Goal: Task Accomplishment & Management: Manage account settings

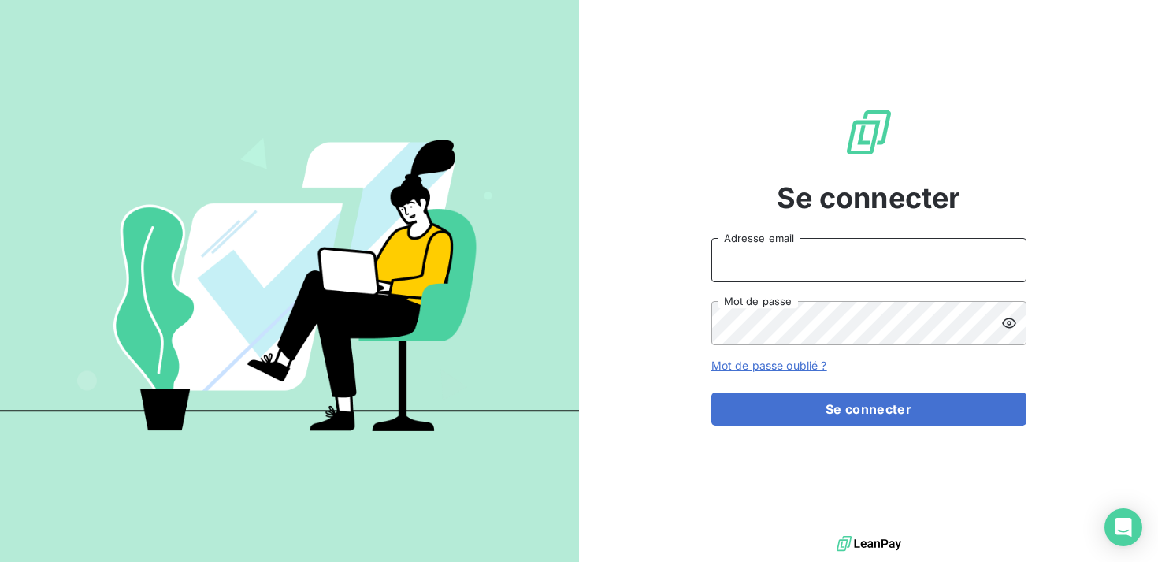
click at [903, 247] on input "Adresse email" at bounding box center [868, 260] width 315 height 44
click at [905, 275] on input "Adresse email" at bounding box center [868, 260] width 315 height 44
click at [883, 269] on input "Adresse email" at bounding box center [868, 260] width 315 height 44
type input "kbensimon@omedo.co"
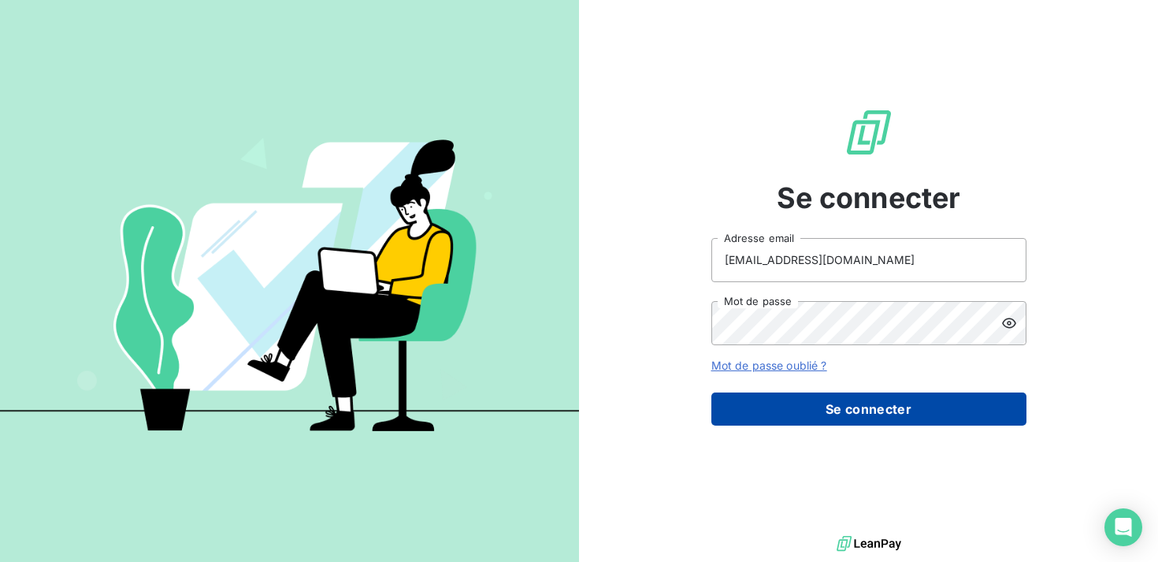
click at [874, 410] on button "Se connecter" at bounding box center [868, 408] width 315 height 33
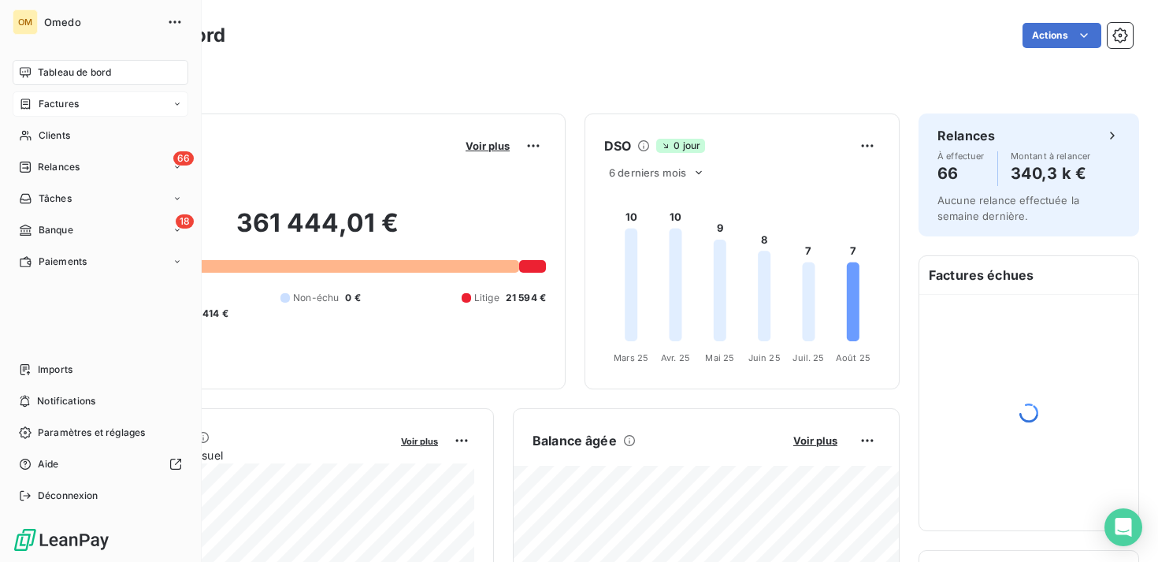
click at [97, 96] on div "Factures" at bounding box center [101, 103] width 176 height 25
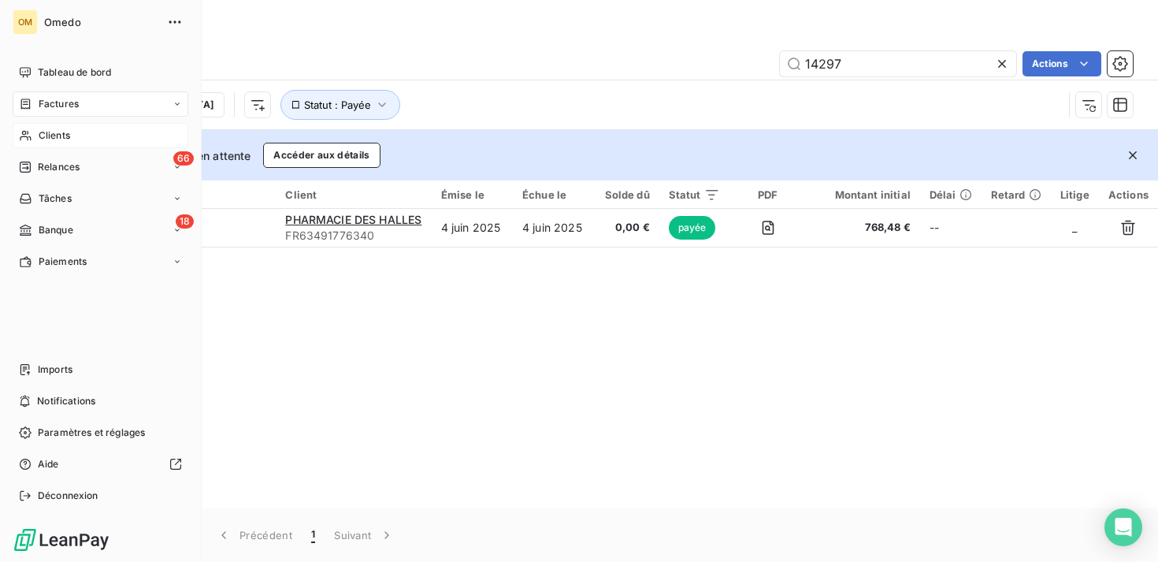
click at [65, 135] on span "Clients" at bounding box center [55, 135] width 32 height 14
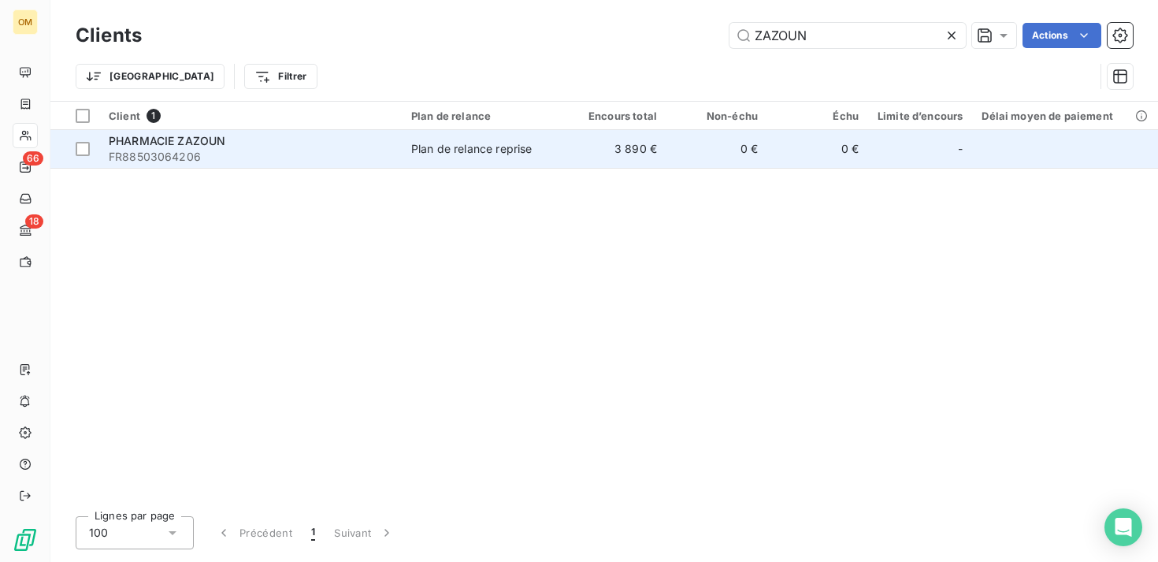
type input "ZAZOUN"
click at [717, 162] on td "0 €" at bounding box center [716, 149] width 101 height 38
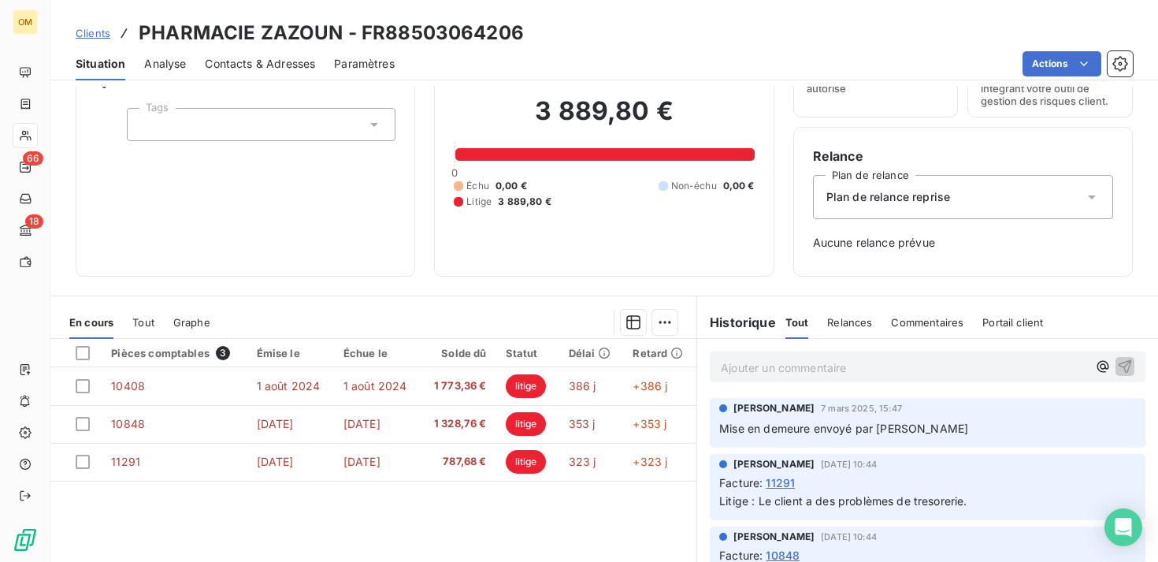
scroll to position [91, 0]
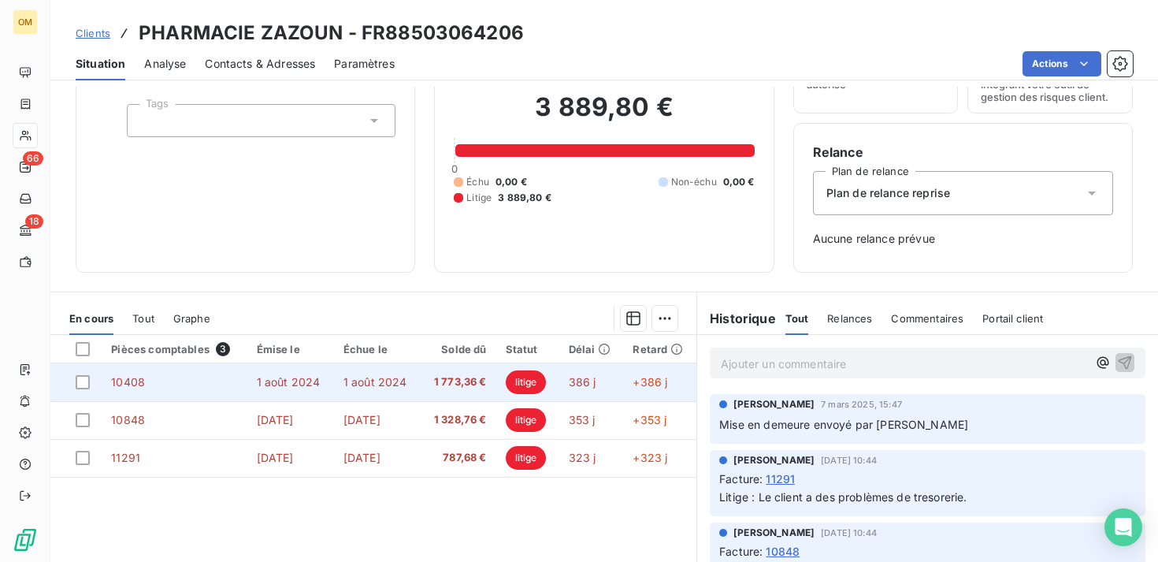
click at [330, 390] on td "1 août 2024" at bounding box center [290, 382] width 87 height 38
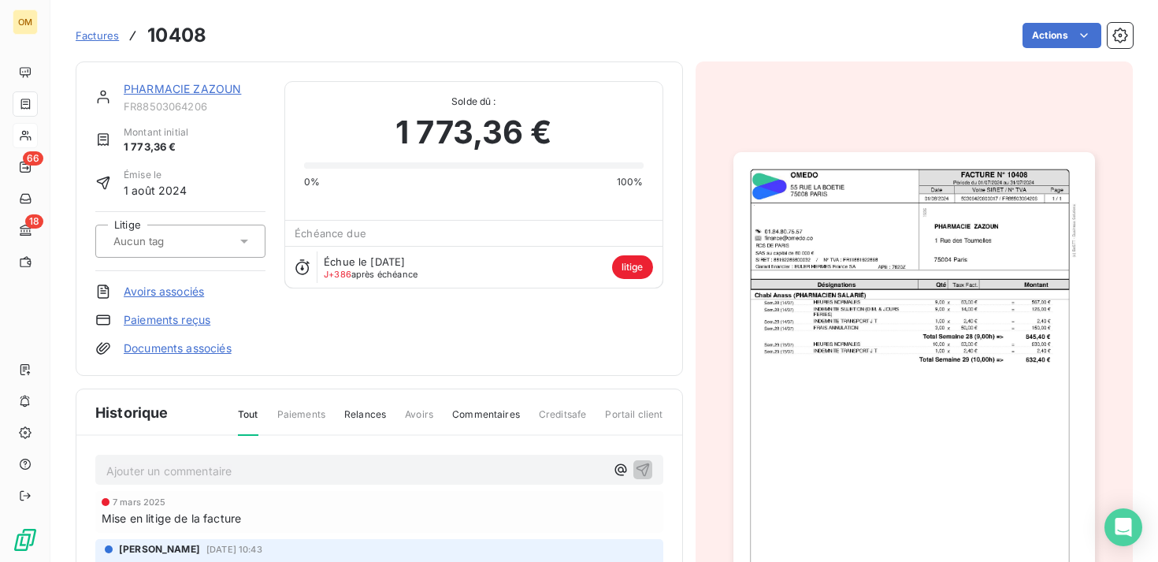
click at [924, 286] on img "button" at bounding box center [914, 407] width 362 height 511
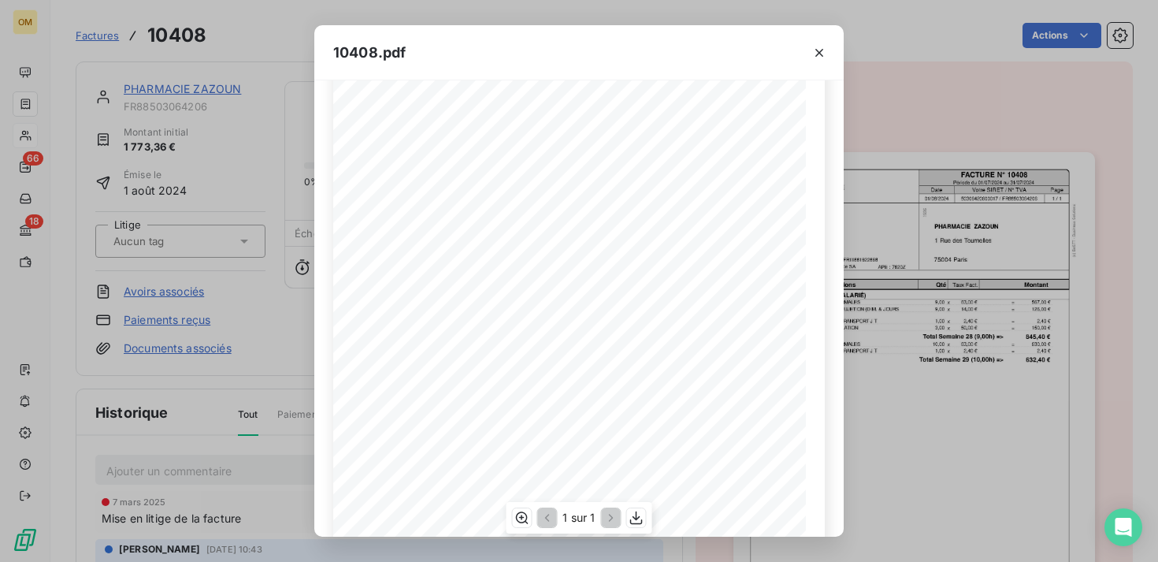
scroll to position [250, 0]
click at [640, 520] on icon "button" at bounding box center [637, 518] width 16 height 16
click at [270, 38] on div "10408.pdf FACTURE N° [GEOGRAPHIC_DATA][STREET_ADDRESS] OMEDO Date Page [CREDIT_…" at bounding box center [579, 281] width 1158 height 562
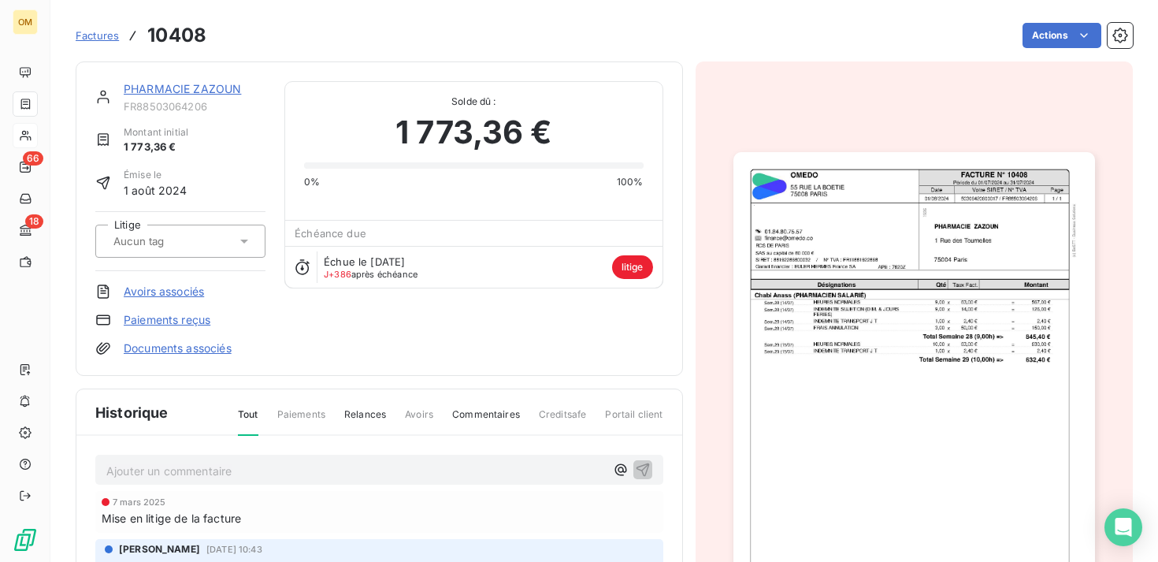
click at [109, 35] on span "Factures" at bounding box center [97, 35] width 43 height 13
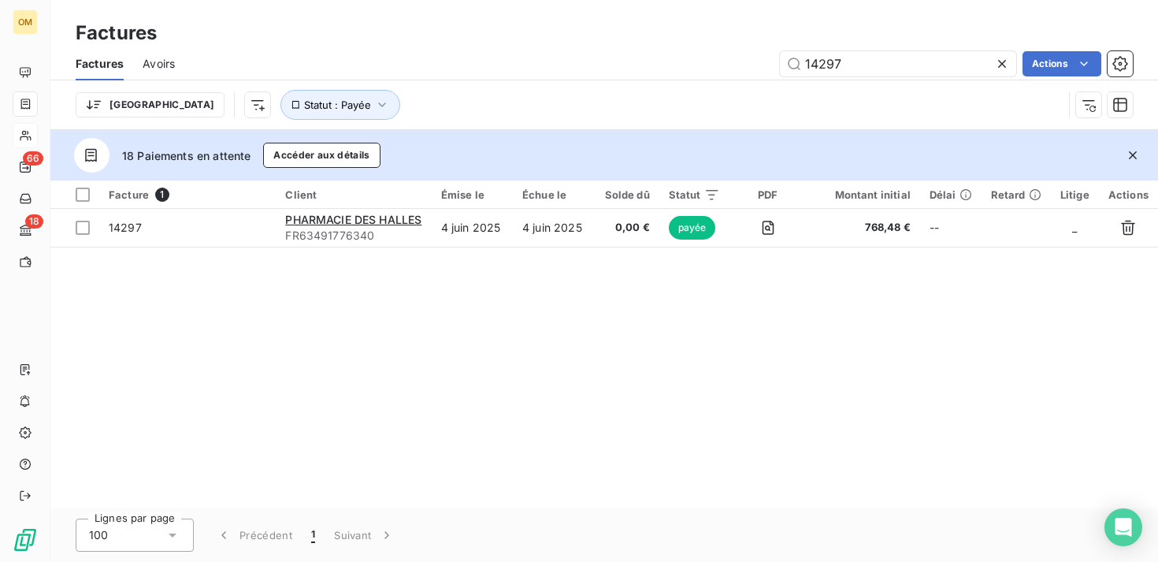
click at [1007, 64] on icon at bounding box center [1002, 64] width 16 height 16
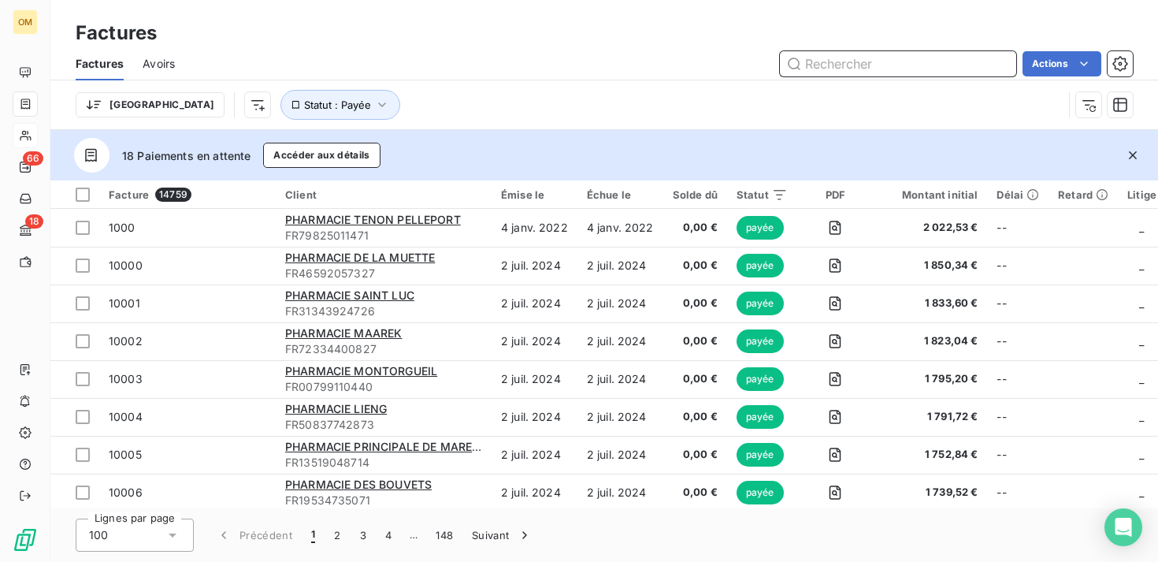
click at [944, 56] on input "text" at bounding box center [898, 63] width 236 height 25
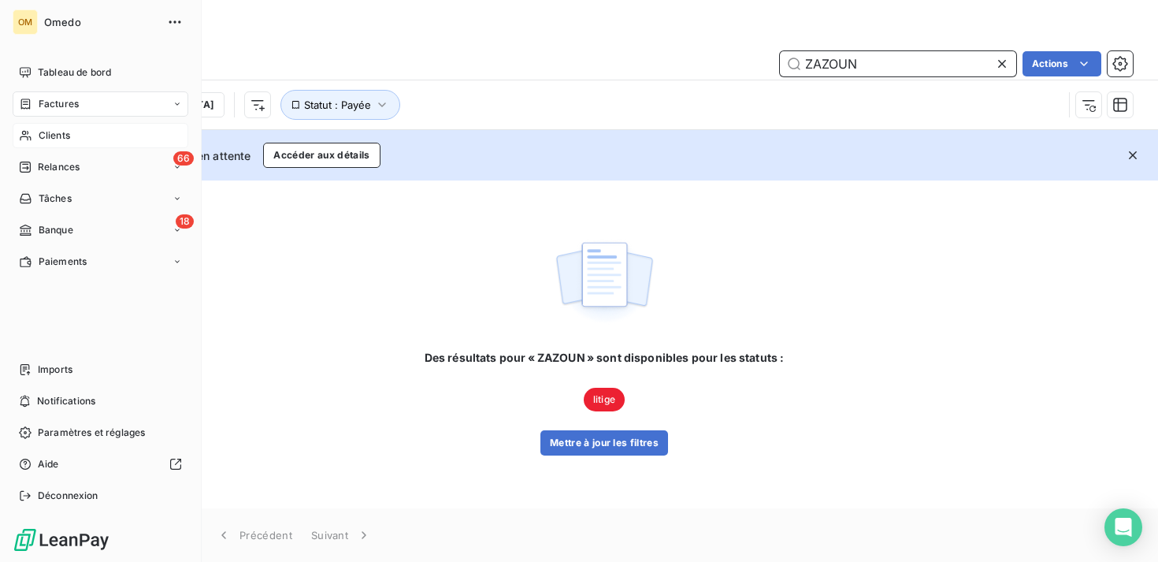
type input "ZAZOUN"
click at [57, 147] on div "Clients" at bounding box center [101, 135] width 176 height 25
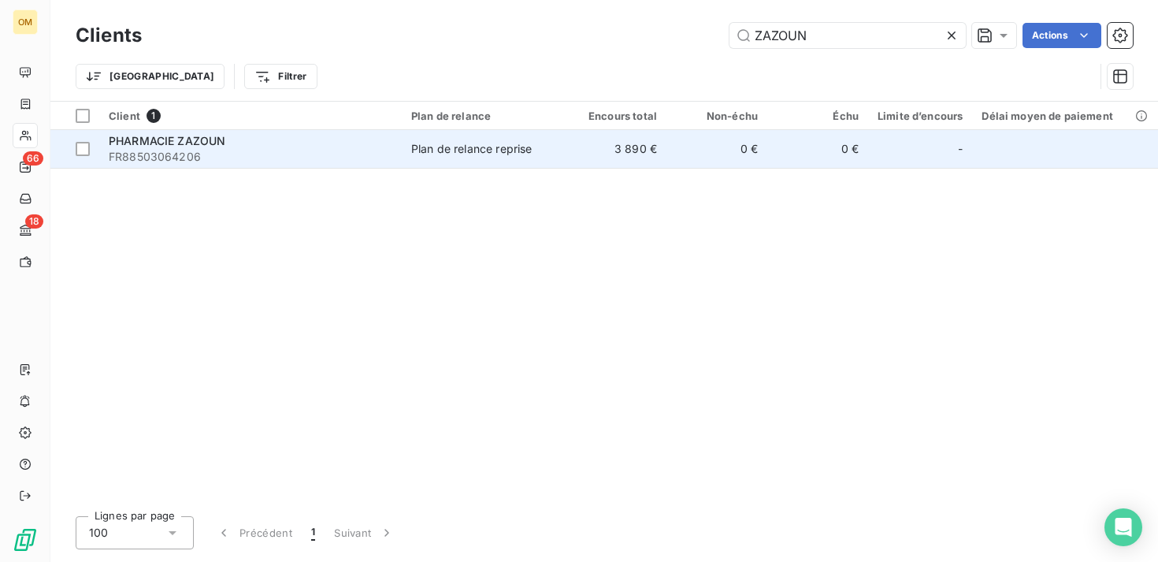
click at [615, 154] on td "3 890 €" at bounding box center [616, 149] width 101 height 38
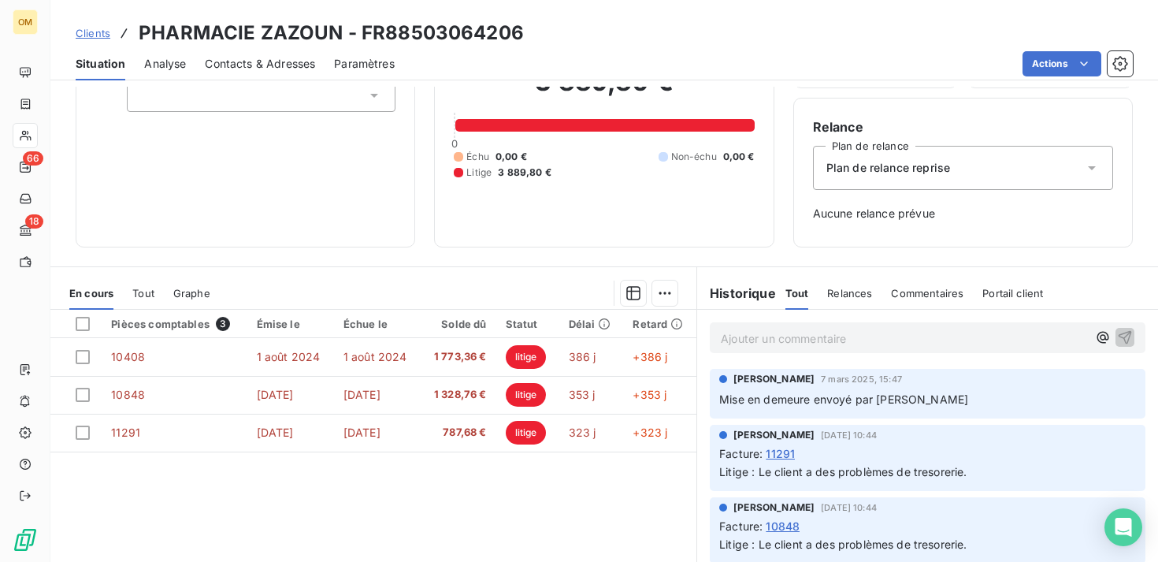
scroll to position [132, 0]
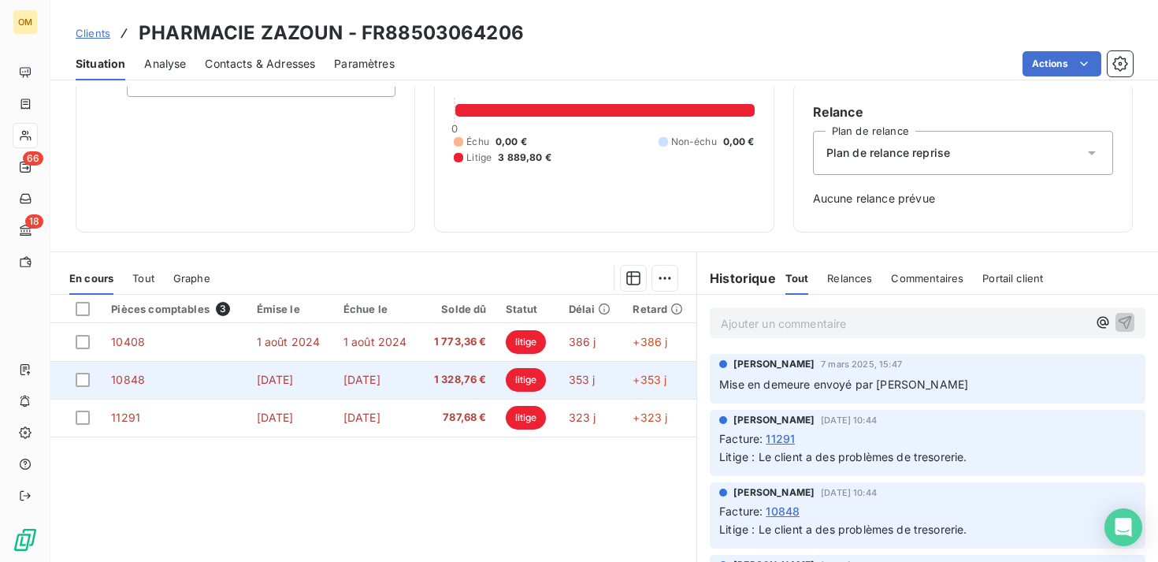
click at [431, 372] on td "1 328,76 €" at bounding box center [458, 380] width 75 height 38
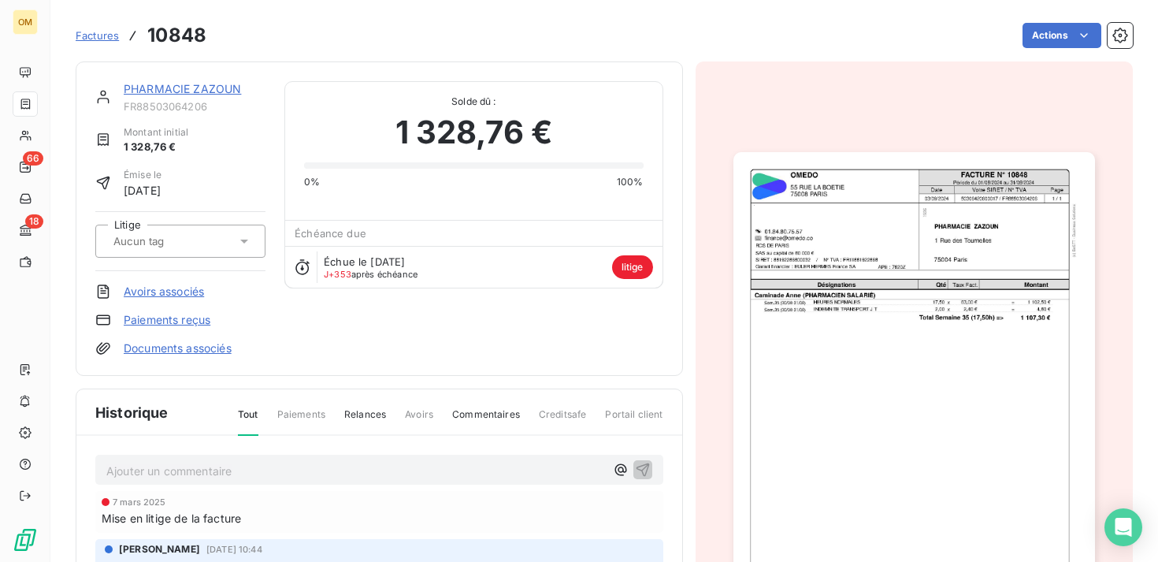
click at [871, 256] on img "button" at bounding box center [914, 407] width 362 height 511
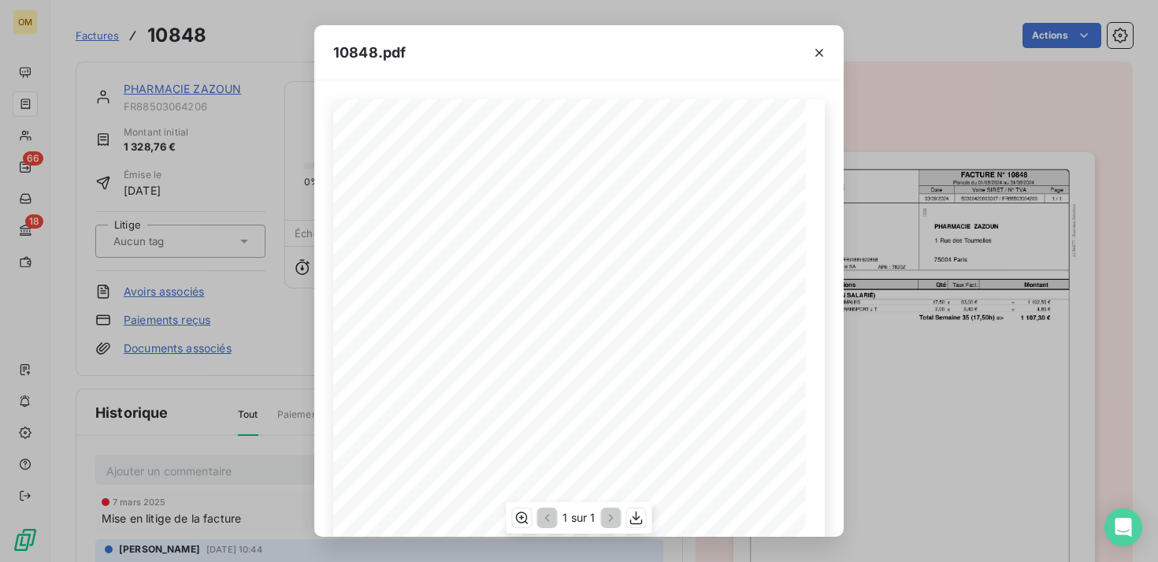
scroll to position [83, 0]
click at [640, 519] on icon "button" at bounding box center [637, 518] width 16 height 16
click at [1007, 71] on div "10848.pdf FACTURE N° [GEOGRAPHIC_DATA][STREET_ADDRESS] OMEDO Date Page [CREDIT_…" at bounding box center [579, 281] width 1158 height 562
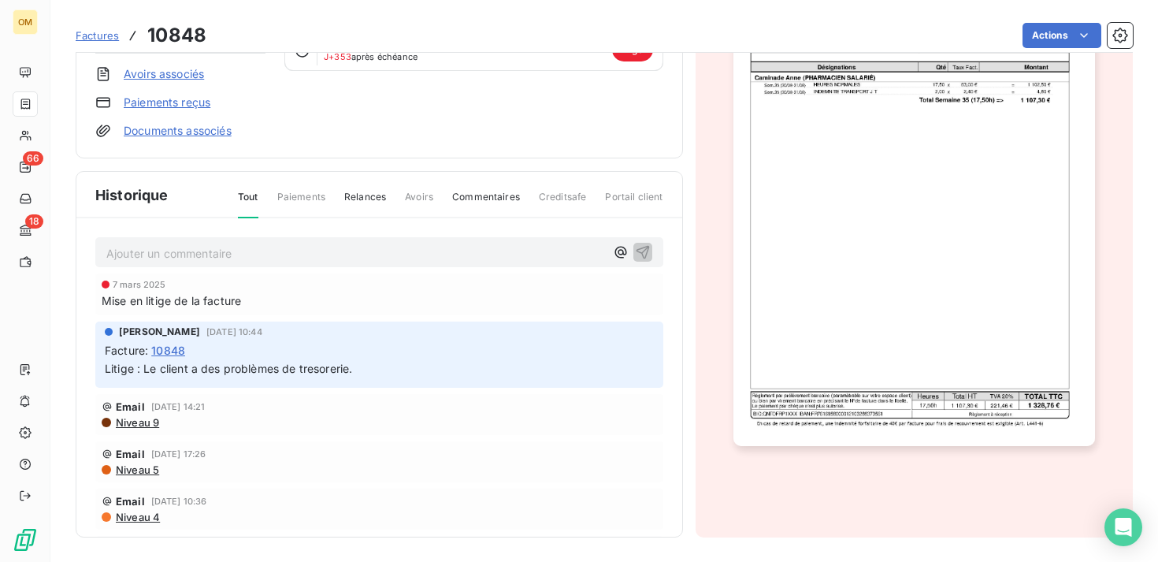
scroll to position [0, 0]
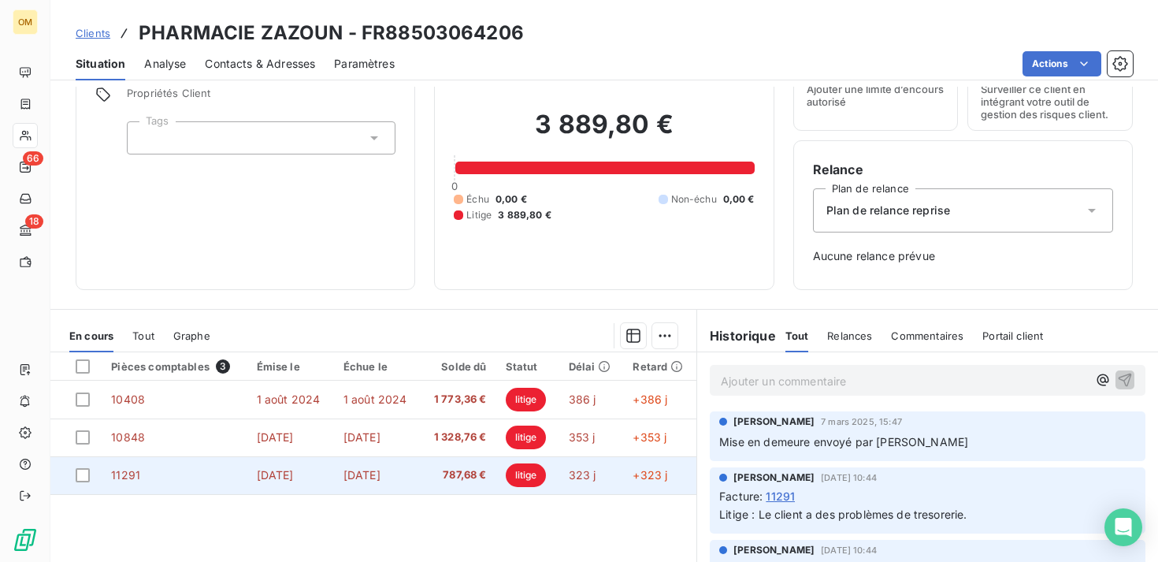
scroll to position [105, 0]
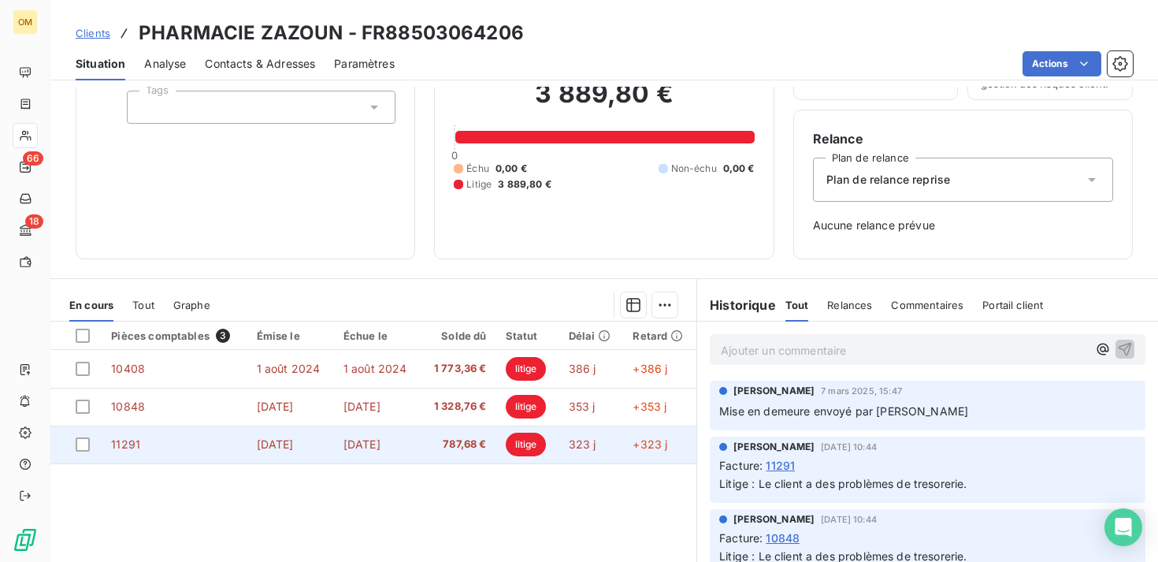
click at [157, 444] on td "11291" at bounding box center [174, 444] width 145 height 38
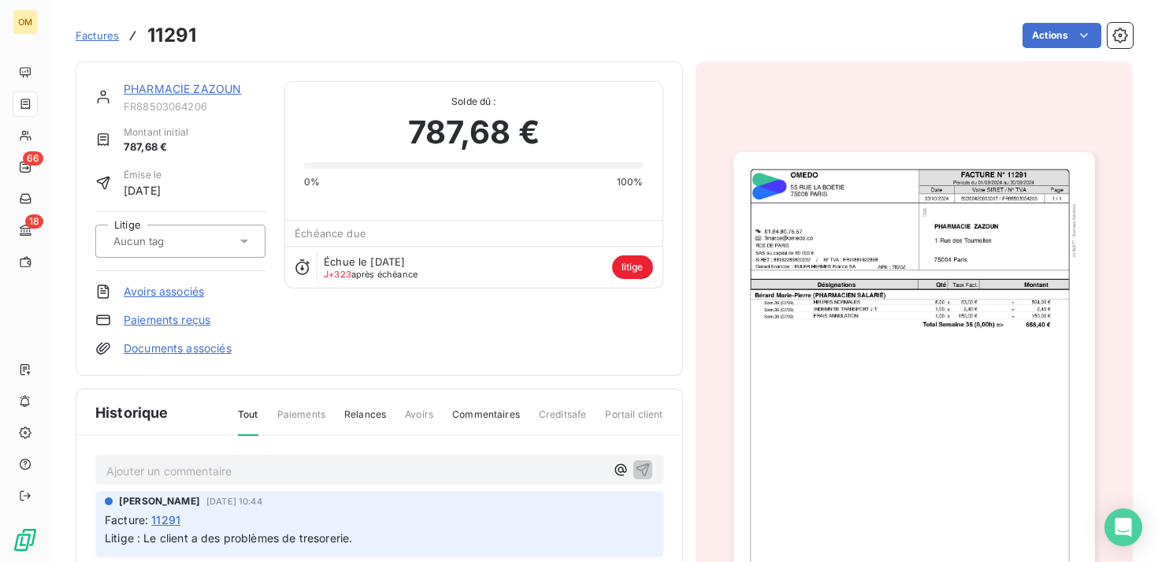
click at [994, 242] on img "button" at bounding box center [914, 407] width 362 height 511
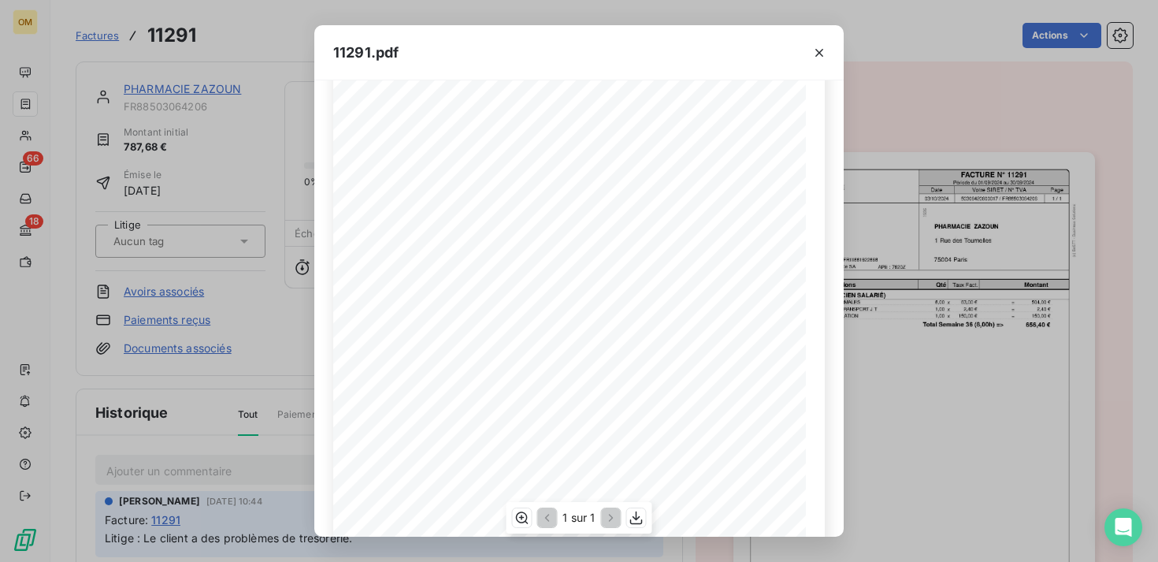
scroll to position [250, 0]
click at [636, 516] on icon "button" at bounding box center [637, 518] width 16 height 16
click at [821, 54] on icon "button" at bounding box center [819, 53] width 8 height 8
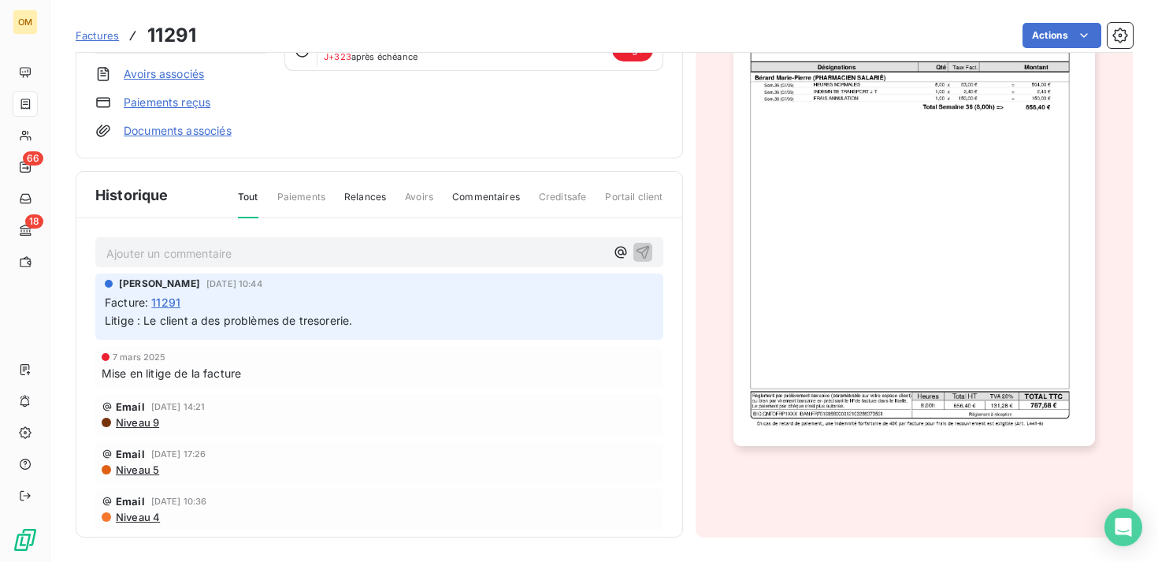
scroll to position [0, 0]
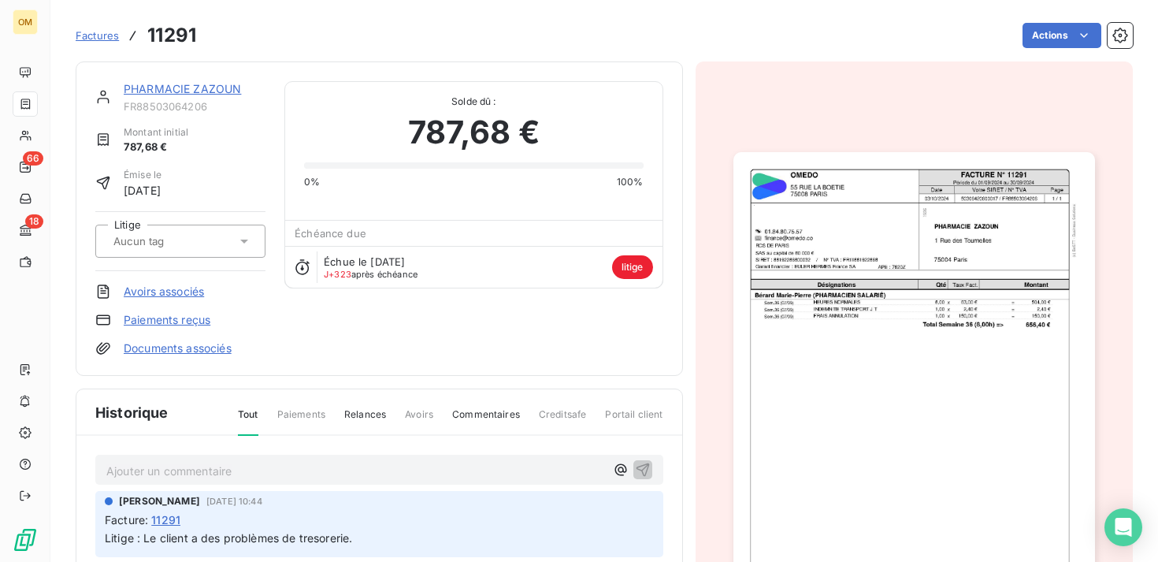
click at [89, 33] on span "Factures" at bounding box center [97, 35] width 43 height 13
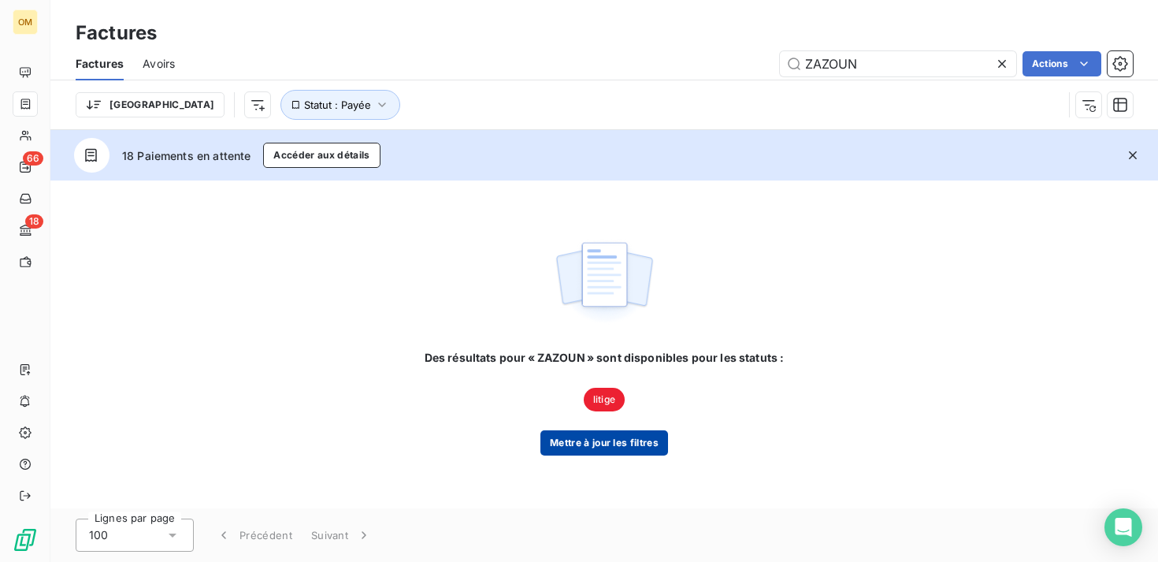
click at [607, 449] on button "Mettre à jour les filtres" at bounding box center [604, 442] width 128 height 25
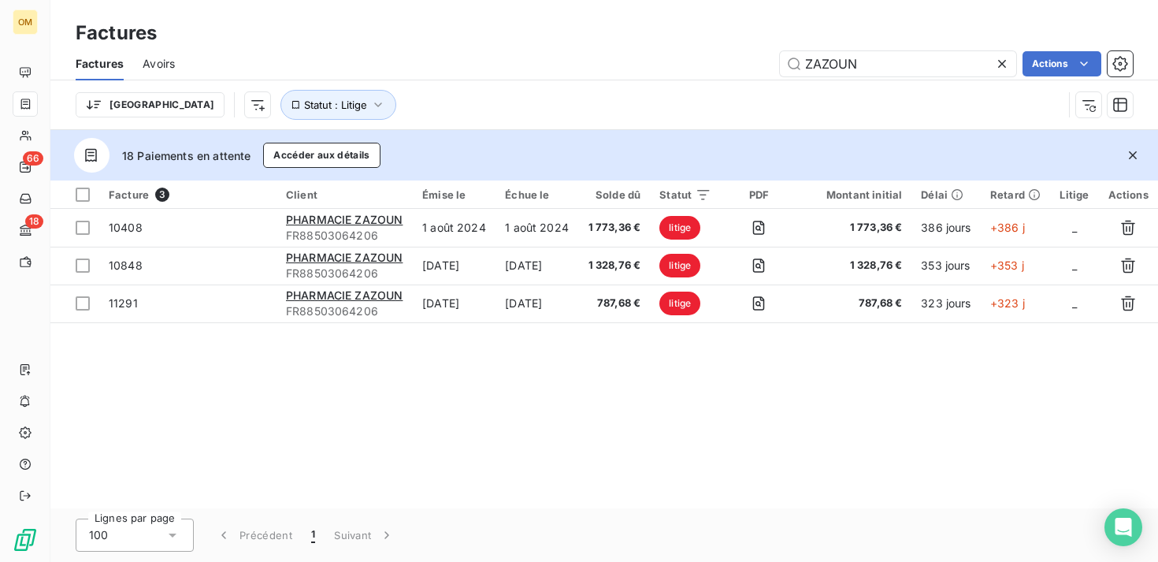
click at [277, 364] on div "Facture 3 Client Émise le Échue le Solde dû Statut PDF Montant initial Délai Re…" at bounding box center [603, 344] width 1107 height 328
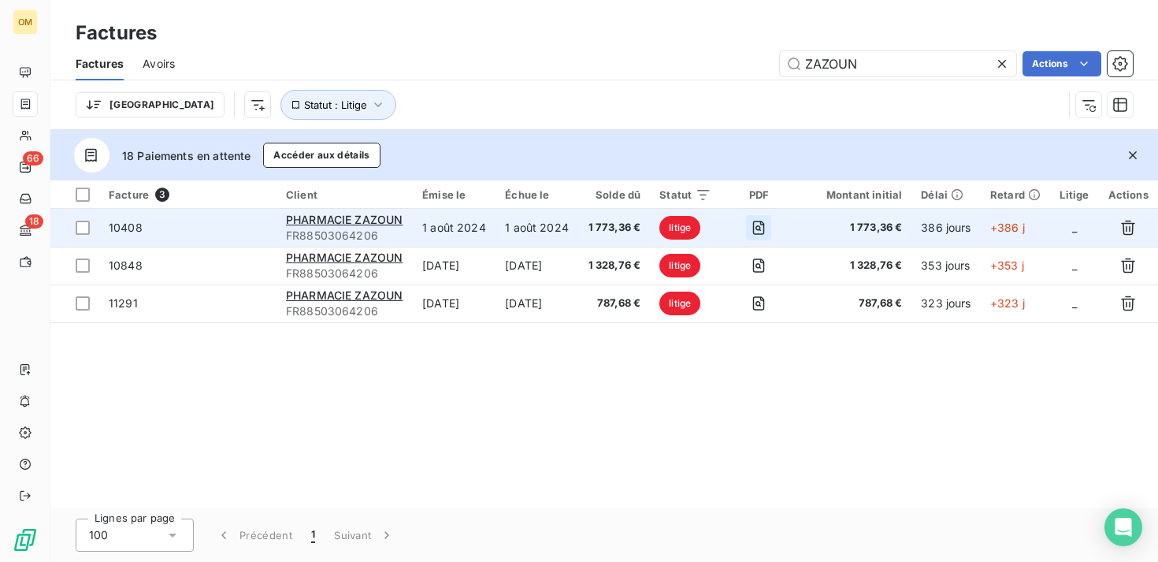
click at [766, 221] on icon "button" at bounding box center [759, 228] width 16 height 16
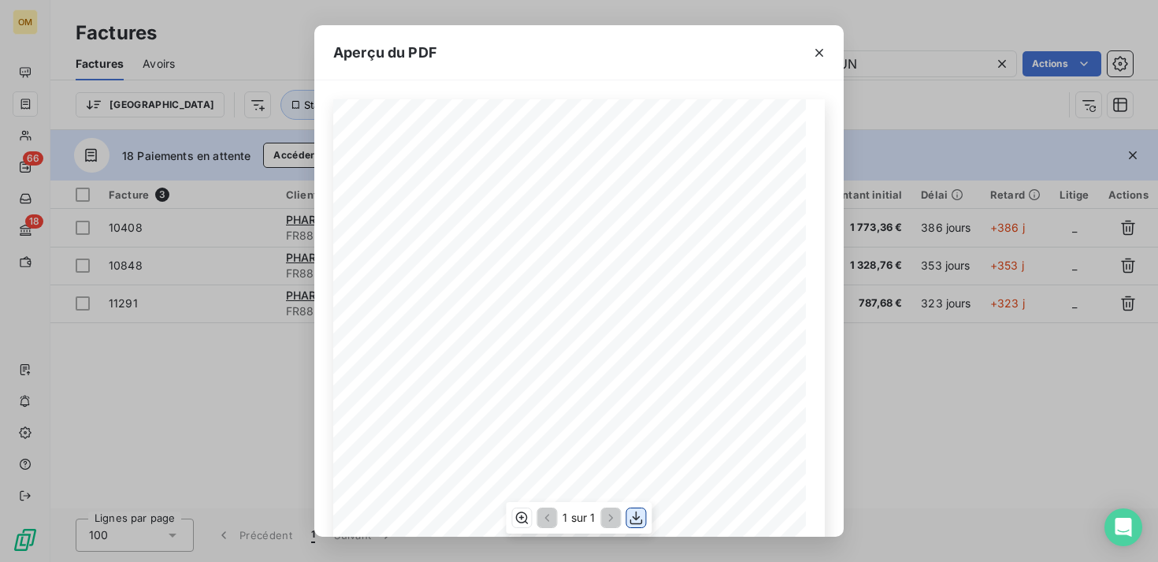
click at [636, 519] on icon "button" at bounding box center [636, 517] width 13 height 13
click at [958, 439] on div "Aperçu du PDF FACTURE N° [GEOGRAPHIC_DATA][STREET_ADDRESS] OMEDO Date Page [CRE…" at bounding box center [579, 281] width 1158 height 562
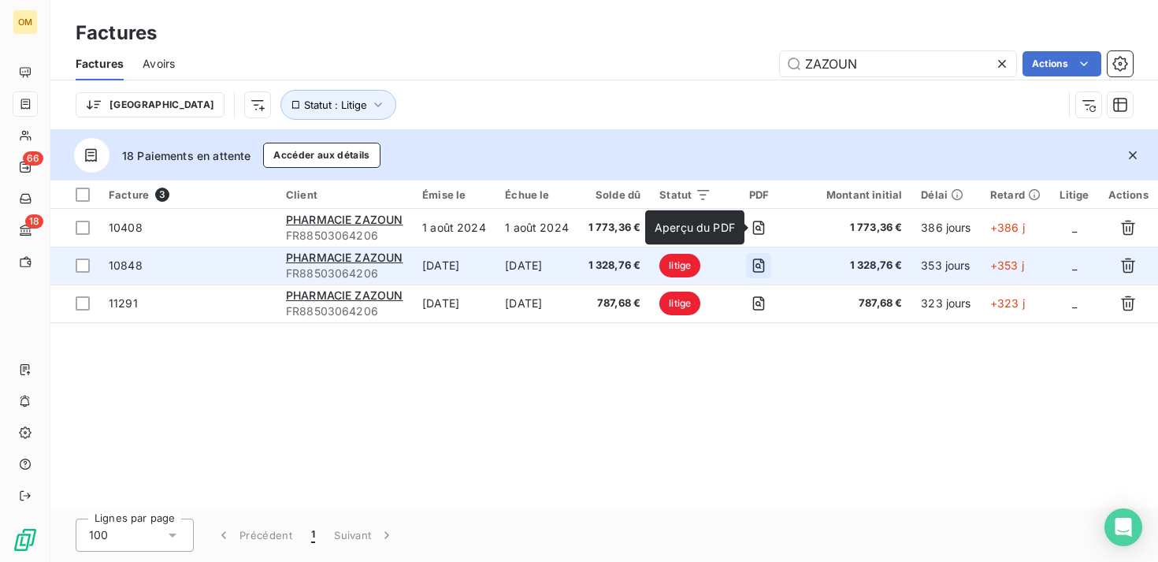
click at [766, 263] on icon "button" at bounding box center [759, 266] width 16 height 16
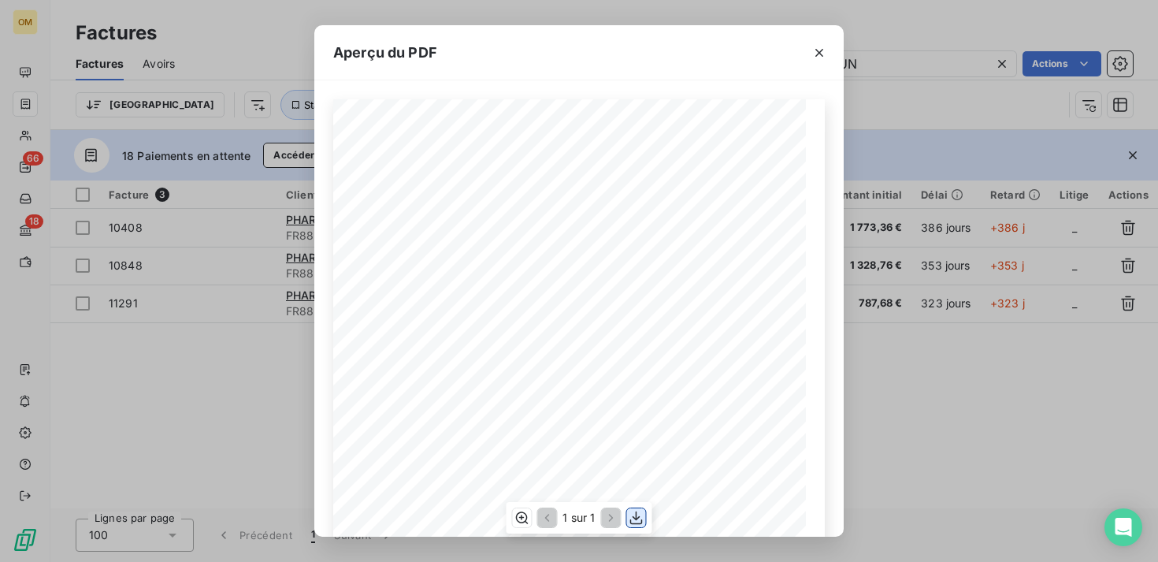
click at [638, 518] on icon "button" at bounding box center [637, 518] width 16 height 16
click at [900, 424] on div "Aperçu du PDF FACTURE N° [GEOGRAPHIC_DATA][STREET_ADDRESS] OMEDO Date Page [CRE…" at bounding box center [579, 281] width 1158 height 562
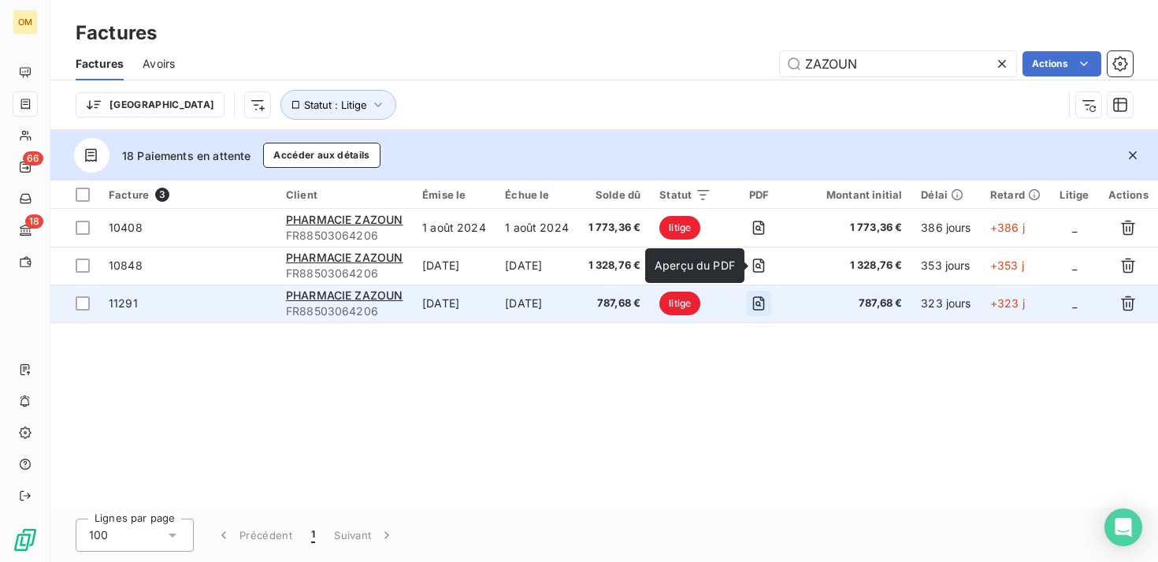
click at [766, 307] on icon "button" at bounding box center [759, 303] width 16 height 16
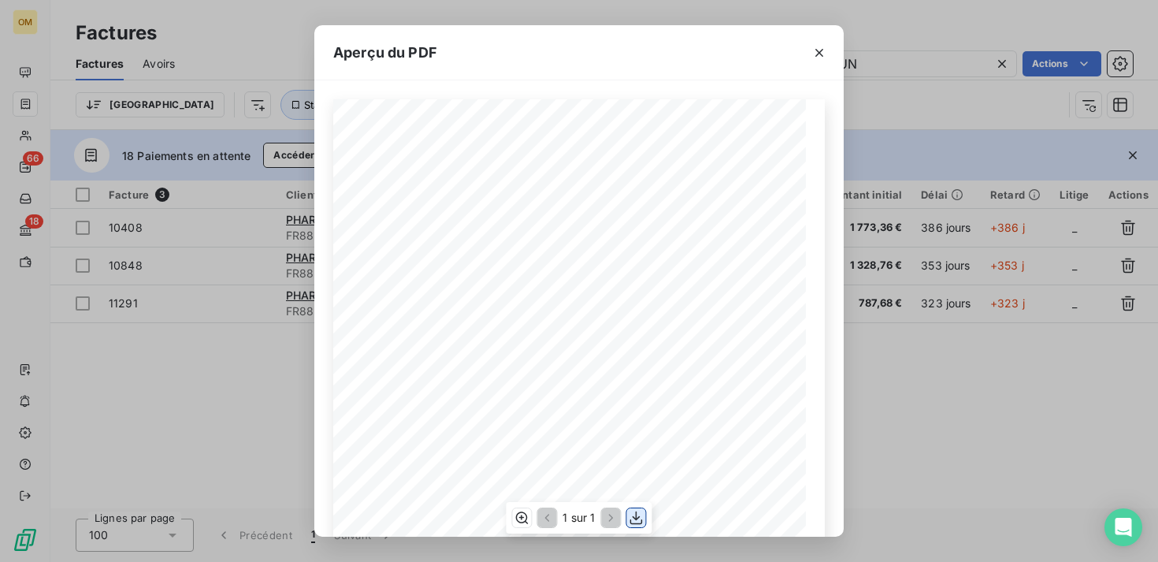
click at [636, 517] on icon "button" at bounding box center [636, 517] width 13 height 13
click at [913, 27] on div "Aperçu du PDF FACTURE N° [GEOGRAPHIC_DATA][STREET_ADDRESS] OMEDO Date Page [CRE…" at bounding box center [579, 281] width 1158 height 562
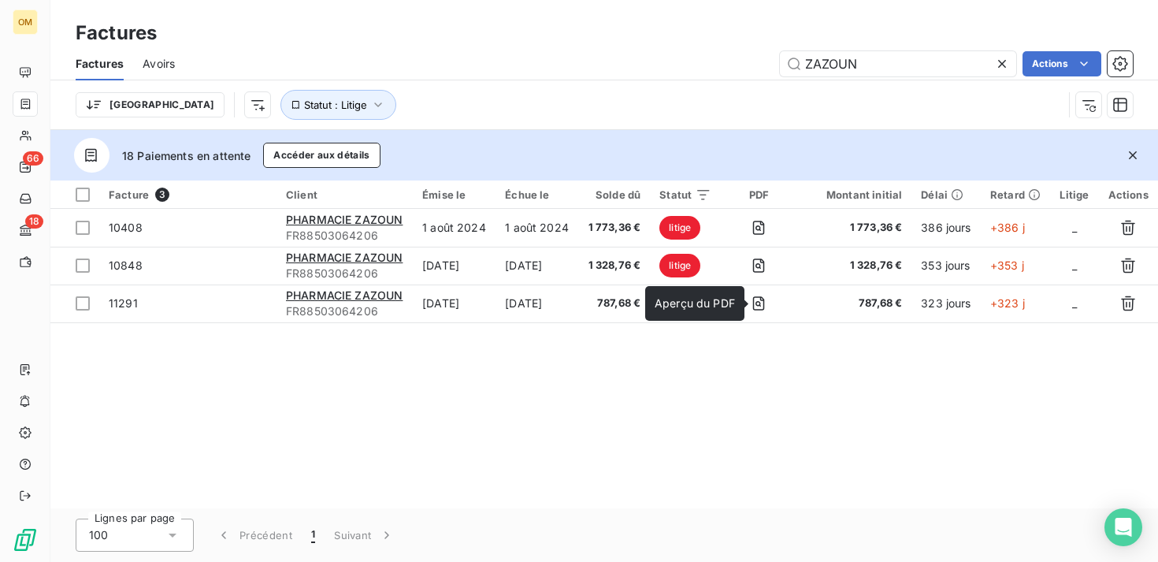
click at [714, 358] on div "Facture 3 Client Émise le Échue le Solde dû Statut PDF Montant initial Délai Re…" at bounding box center [603, 344] width 1107 height 328
click at [790, 522] on div "Lignes par page 100 Précédent 1 Suivant" at bounding box center [603, 535] width 1107 height 54
